Goal: Transaction & Acquisition: Purchase product/service

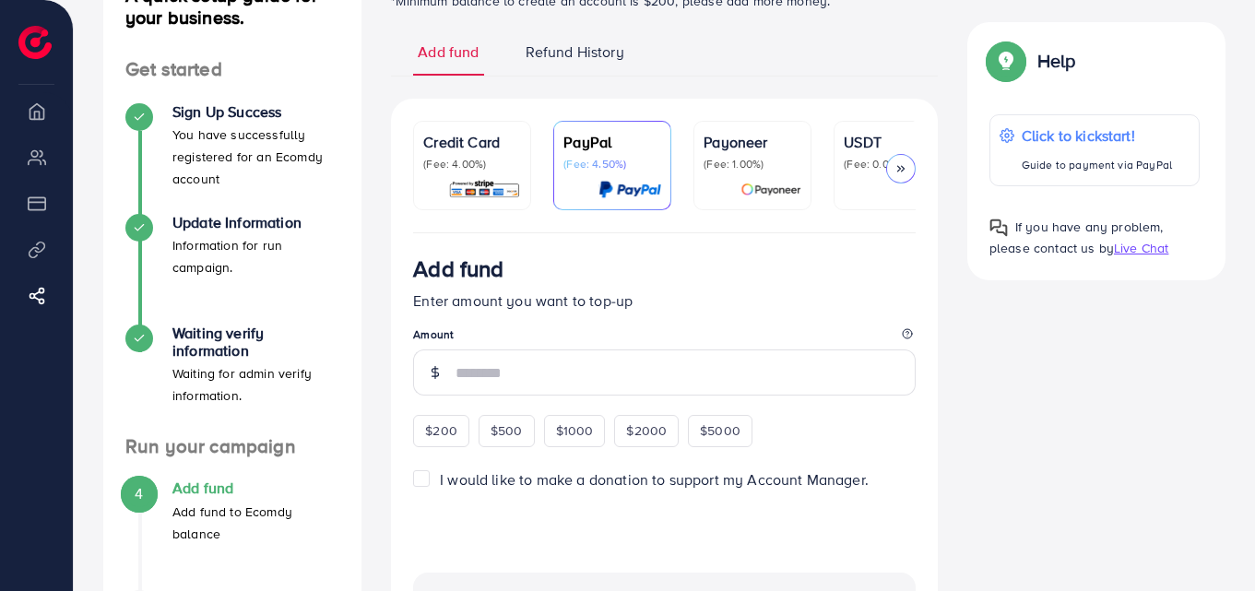
scroll to position [168, 0]
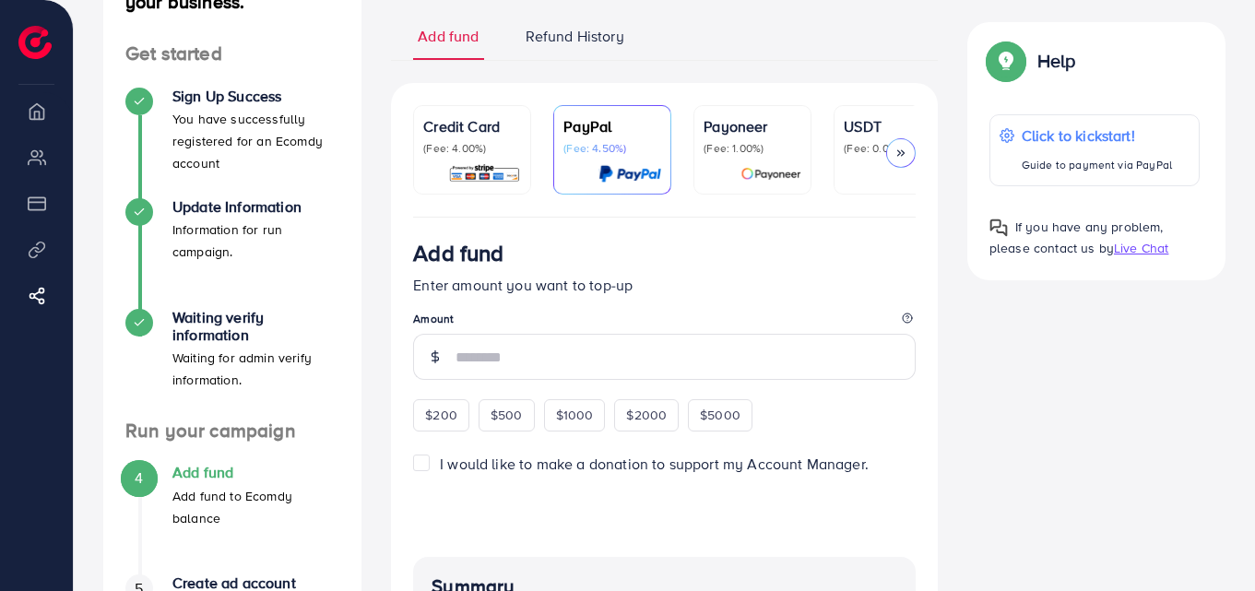
click at [491, 160] on div "Credit Card (Fee: 4.00%)" at bounding box center [472, 149] width 98 height 69
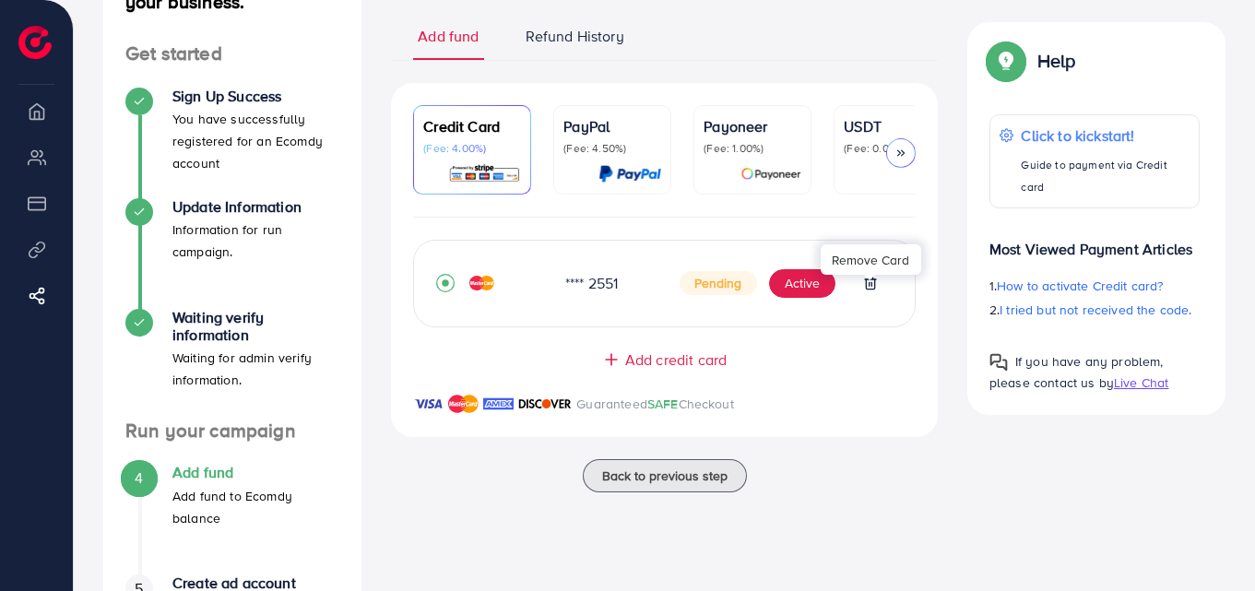
click at [874, 290] on icon at bounding box center [870, 284] width 8 height 12
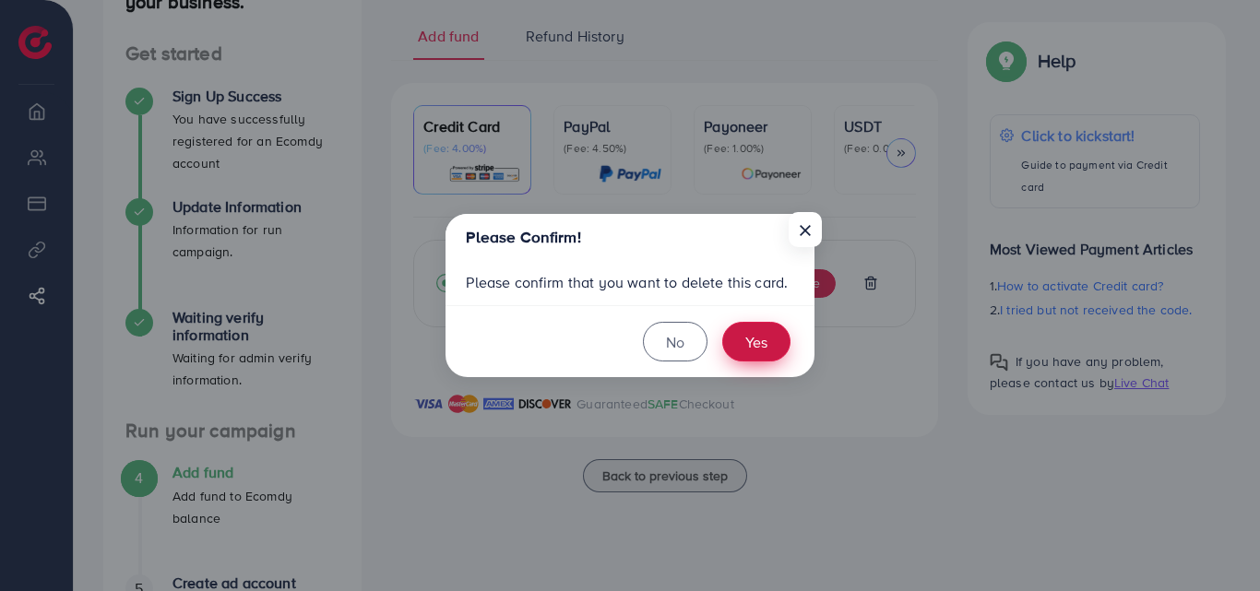
click at [758, 348] on button "Yes" at bounding box center [756, 342] width 68 height 40
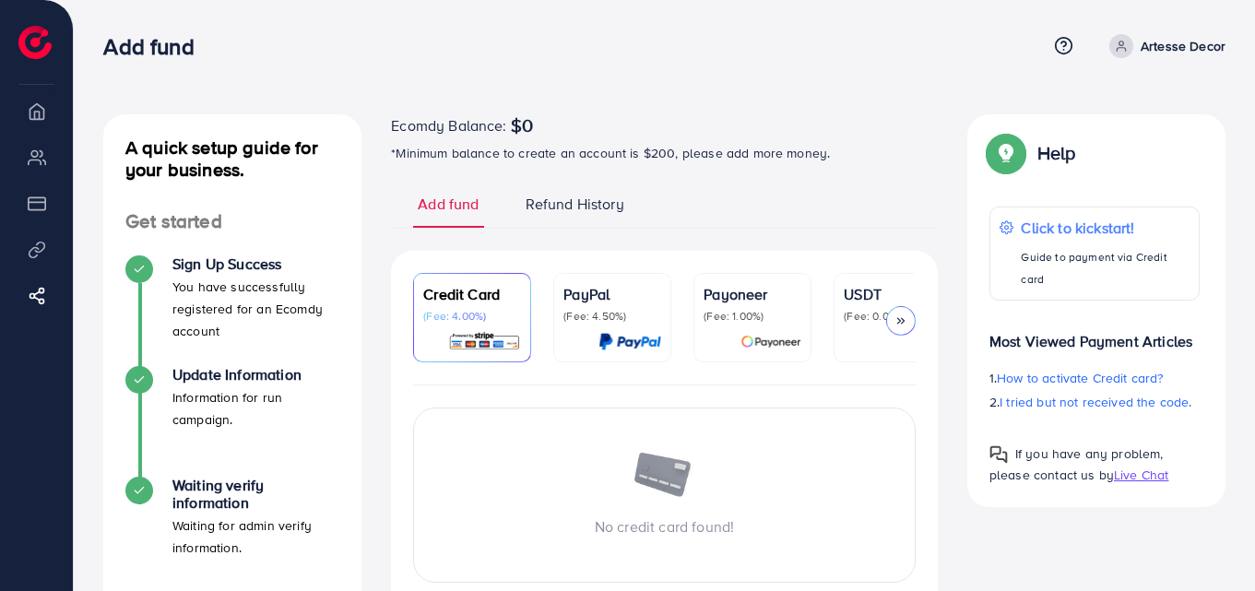
scroll to position [2, 0]
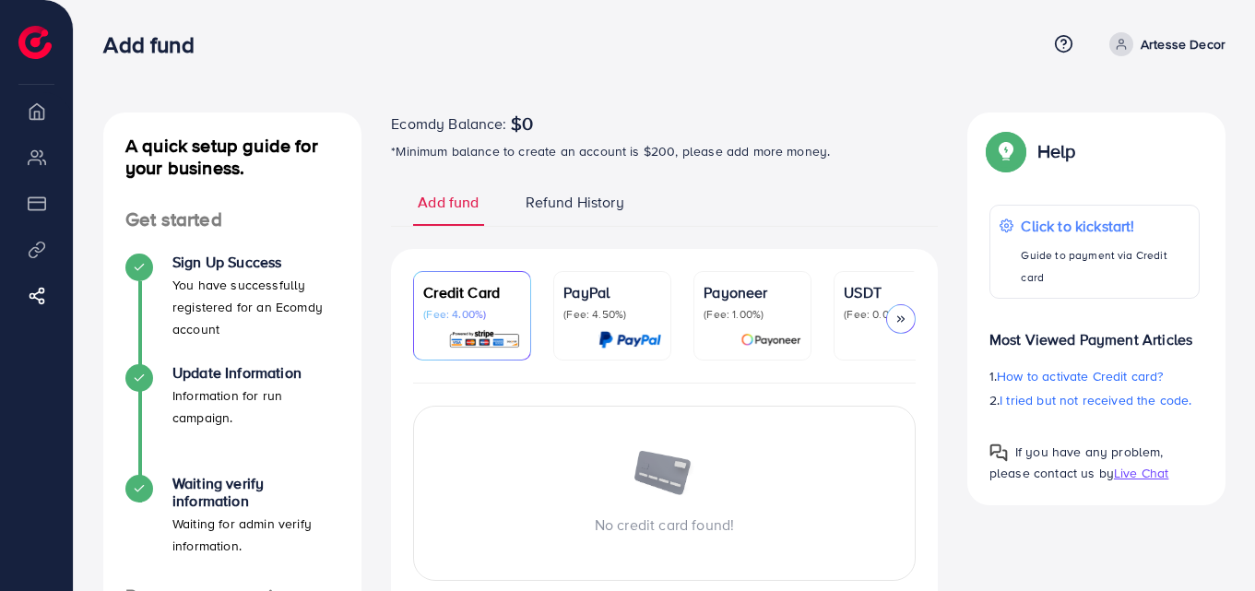
click at [562, 288] on link "PayPal (Fee: 4.50%)" at bounding box center [612, 315] width 118 height 89
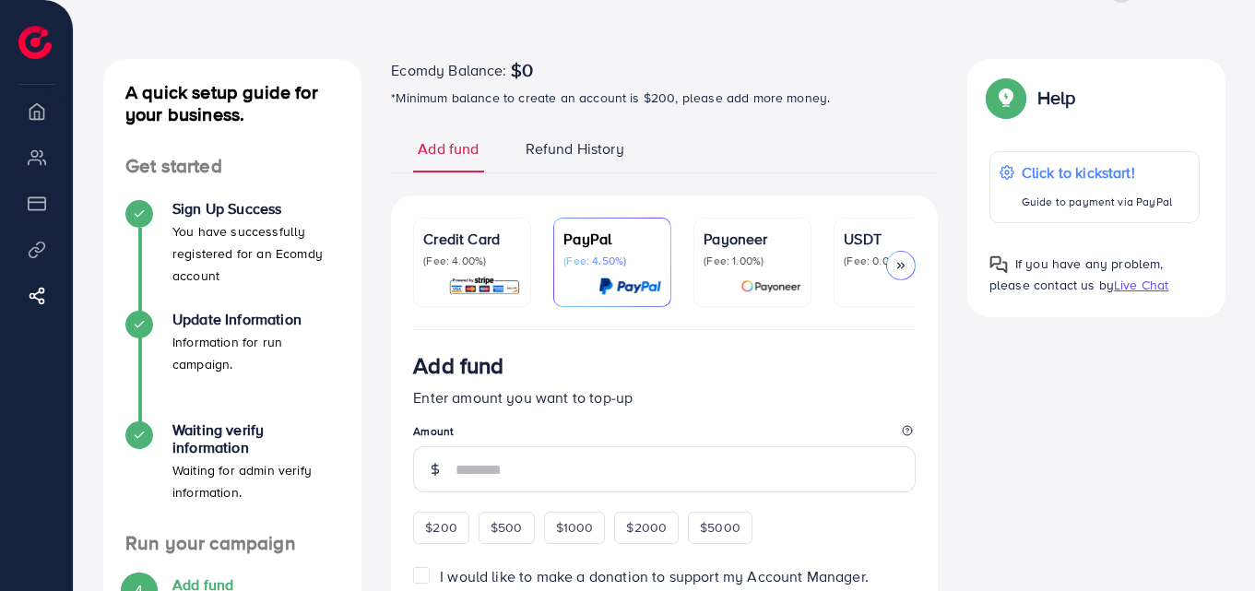
scroll to position [96, 0]
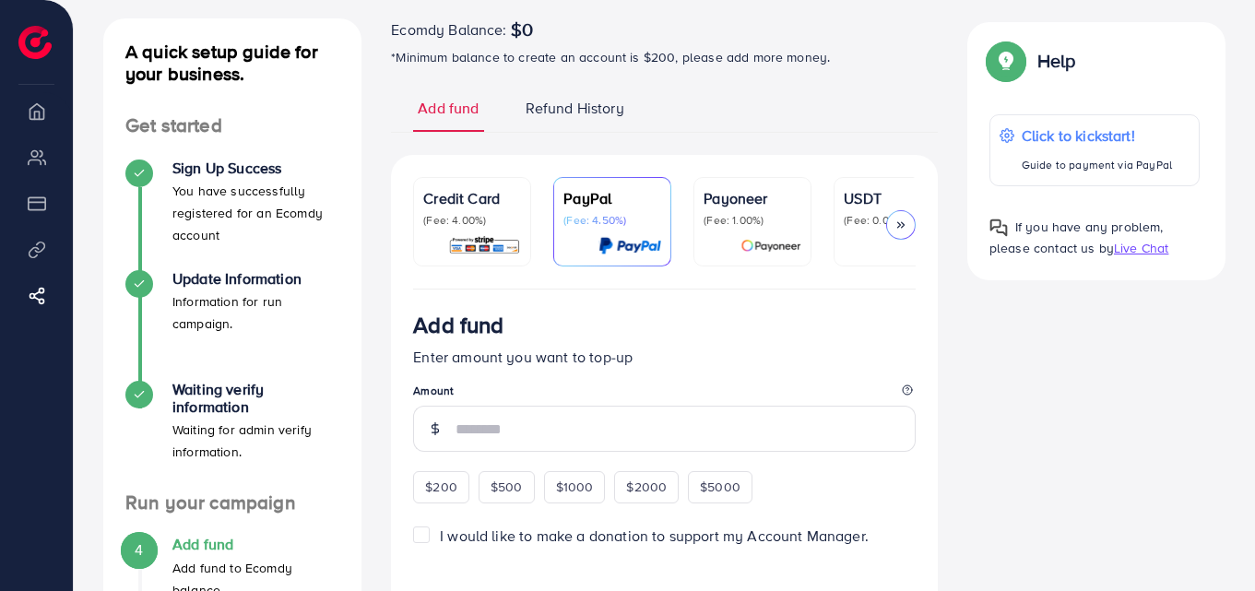
click at [476, 235] on img at bounding box center [484, 245] width 73 height 21
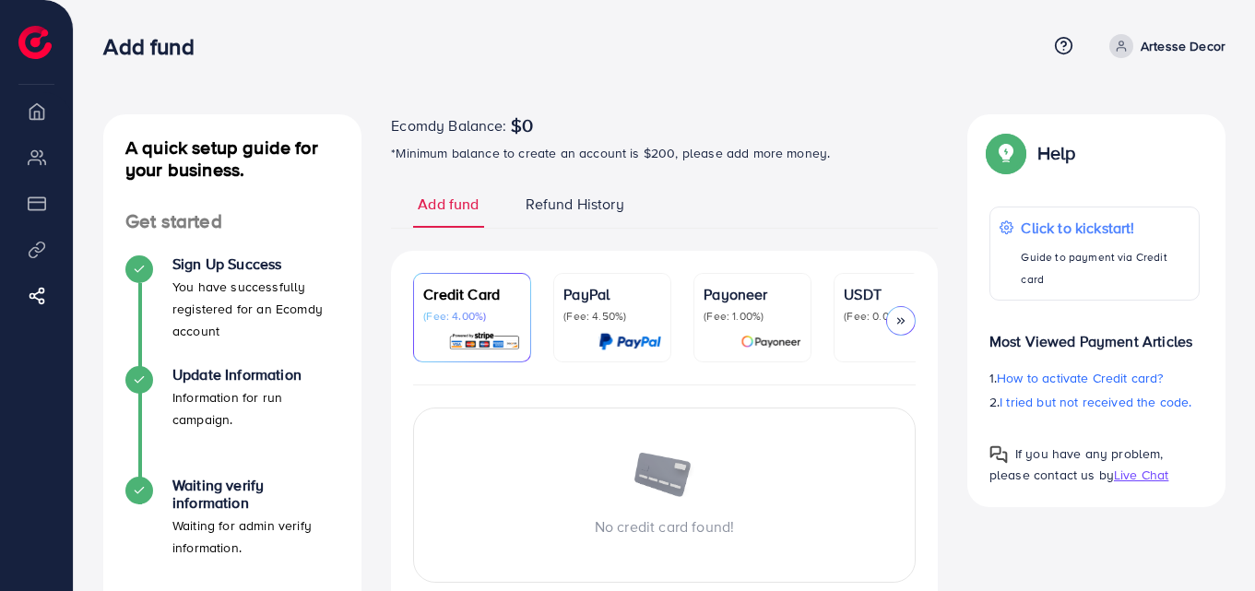
click at [32, 43] on img at bounding box center [34, 42] width 33 height 33
